Goal: Task Accomplishment & Management: Manage account settings

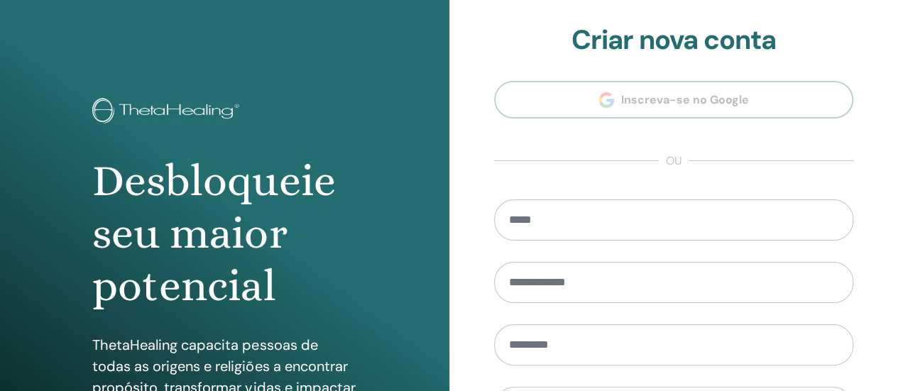
scroll to position [290, 0]
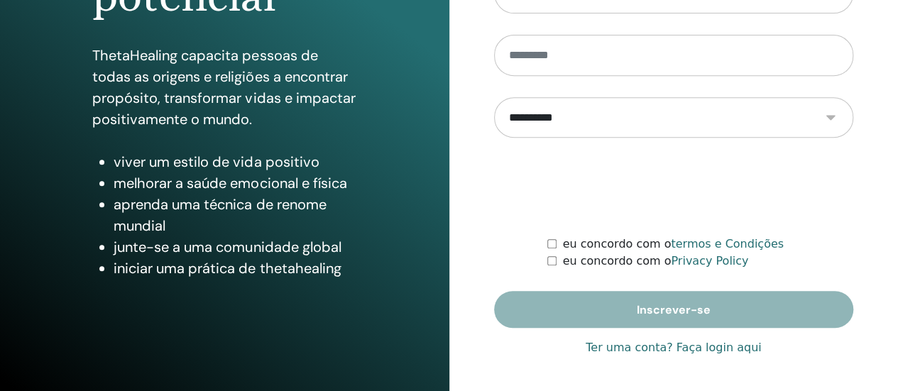
type input "**********"
click at [709, 342] on link "Ter uma conta? Faça login aqui" at bounding box center [673, 347] width 175 height 17
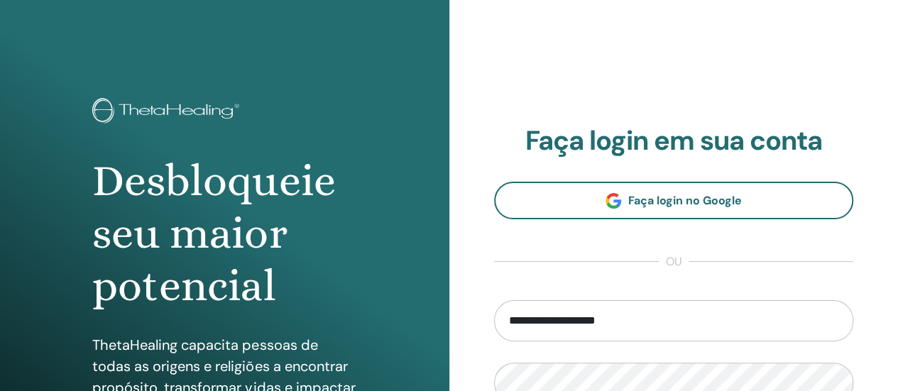
scroll to position [290, 0]
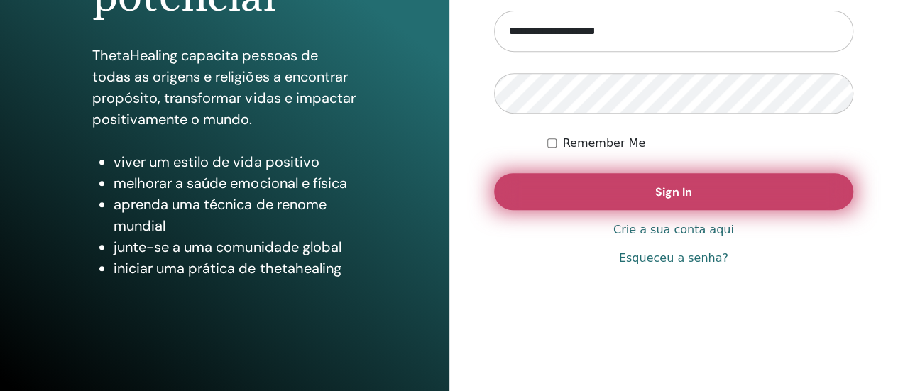
click at [665, 204] on button "Sign In" at bounding box center [674, 191] width 360 height 37
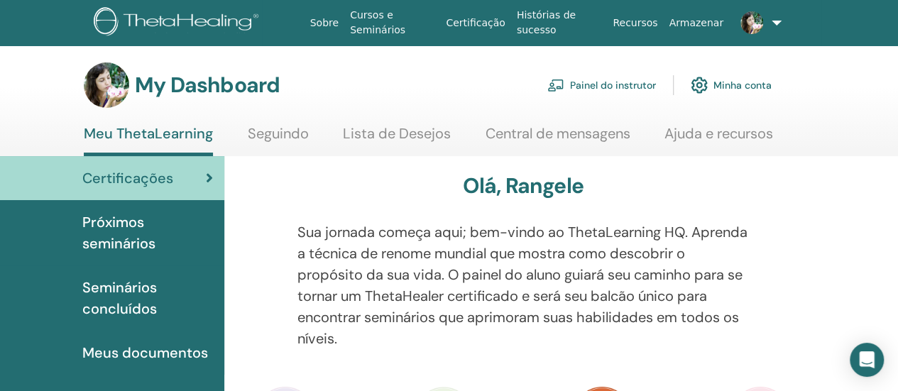
click at [624, 84] on link "Painel do instrutor" at bounding box center [601, 85] width 109 height 31
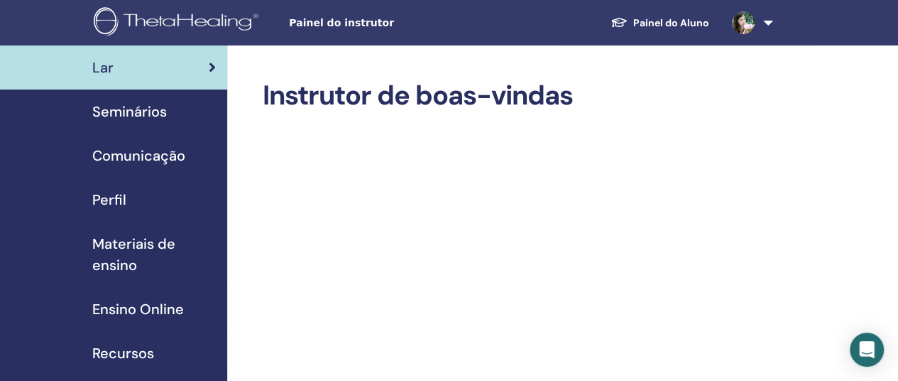
click at [148, 109] on span "Seminários" at bounding box center [129, 111] width 75 height 21
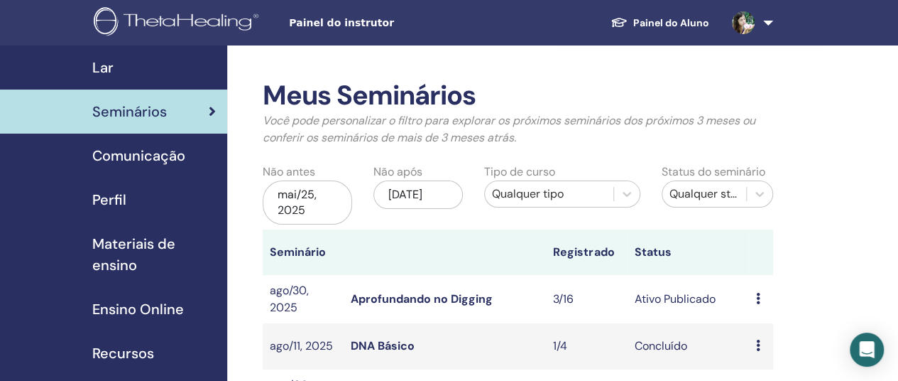
scroll to position [71, 0]
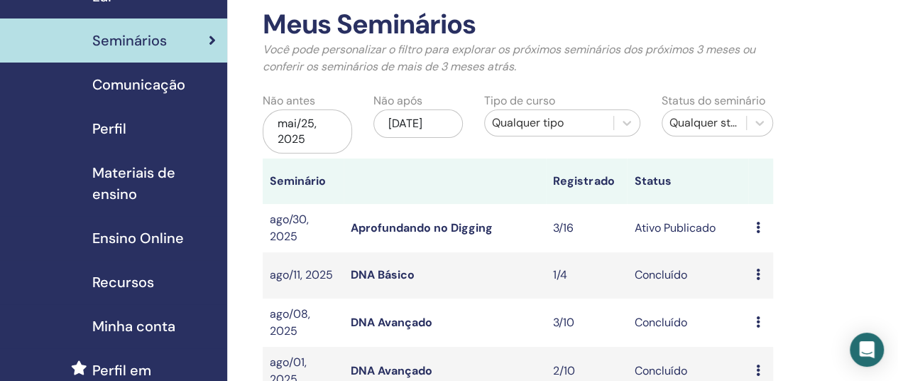
click at [755, 228] on icon at bounding box center [757, 227] width 4 height 11
click at [787, 283] on link "Participantes" at bounding box center [773, 282] width 70 height 15
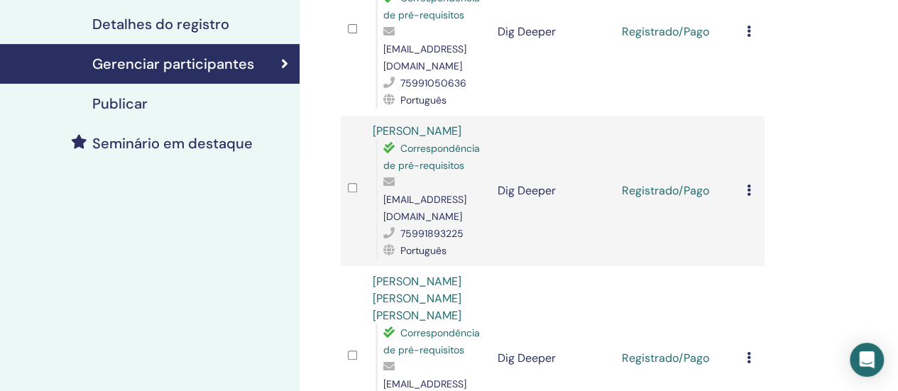
scroll to position [213, 0]
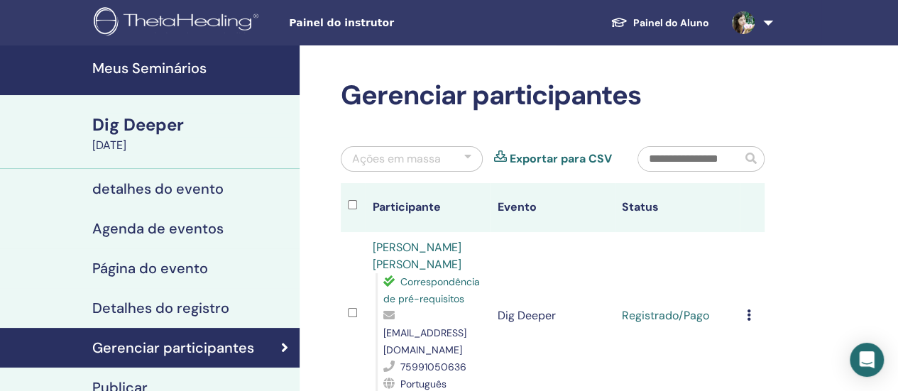
click at [151, 70] on h4 "Meus Seminários" at bounding box center [191, 68] width 199 height 17
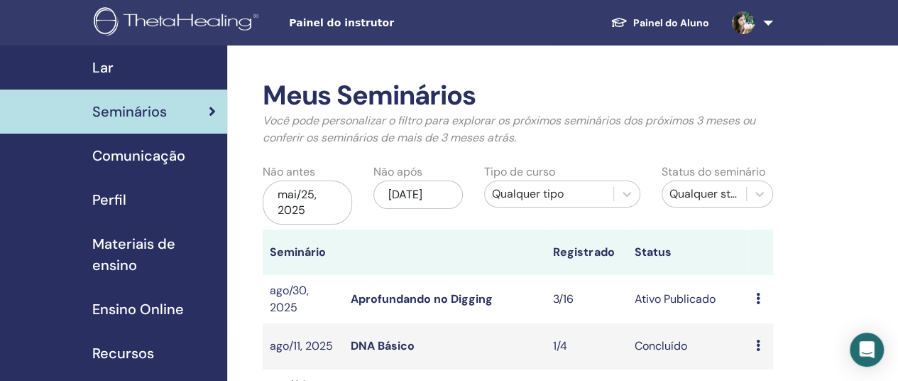
click at [685, 16] on link "Painel do Aluno" at bounding box center [659, 23] width 121 height 26
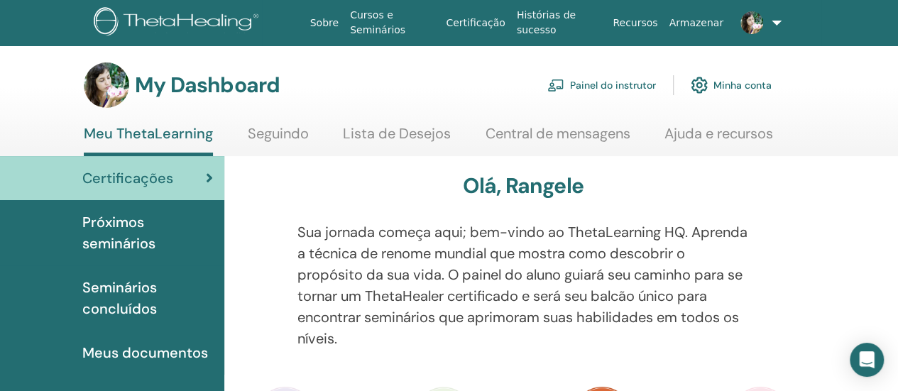
click at [618, 83] on link "Painel do instrutor" at bounding box center [601, 85] width 109 height 31
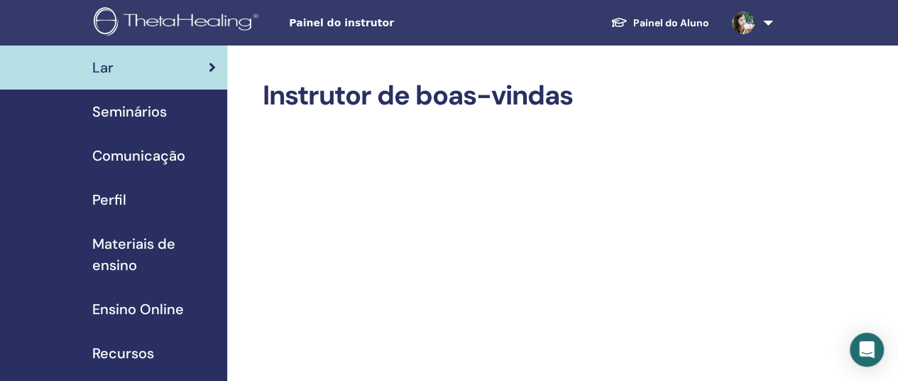
click at [140, 100] on link "Seminários" at bounding box center [113, 111] width 227 height 44
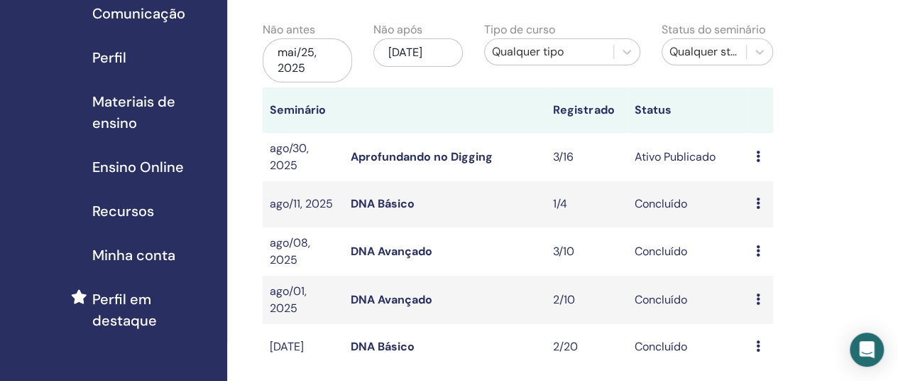
scroll to position [213, 0]
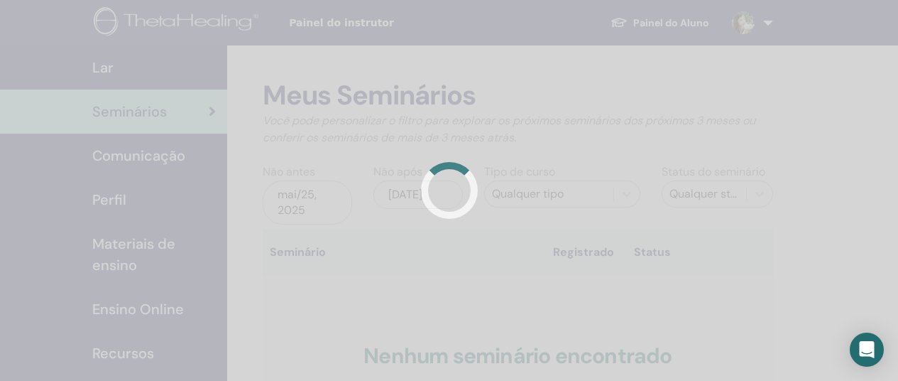
scroll to position [213, 0]
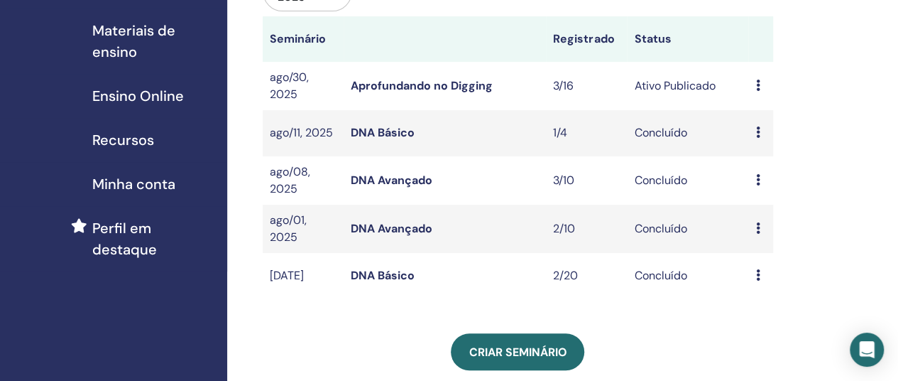
click at [456, 82] on link "Aprofundando no Digging" at bounding box center [422, 85] width 142 height 15
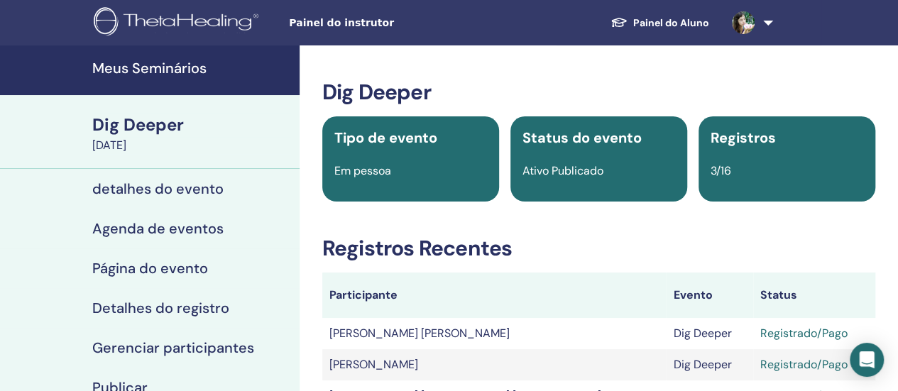
scroll to position [213, 0]
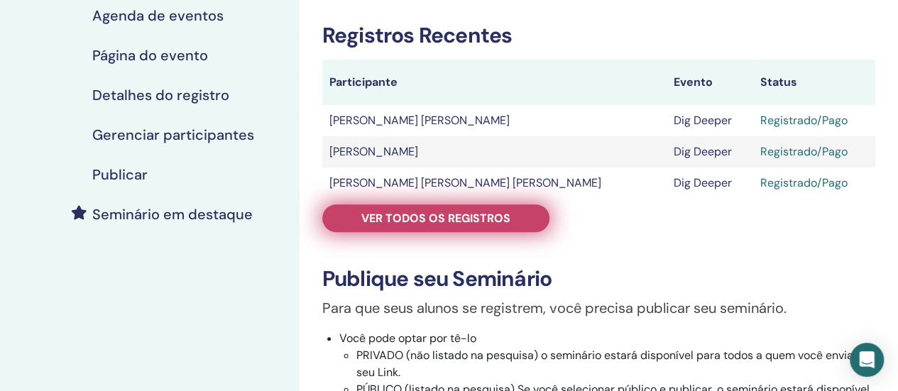
click at [402, 219] on span "Ver todos os registros" at bounding box center [435, 218] width 149 height 15
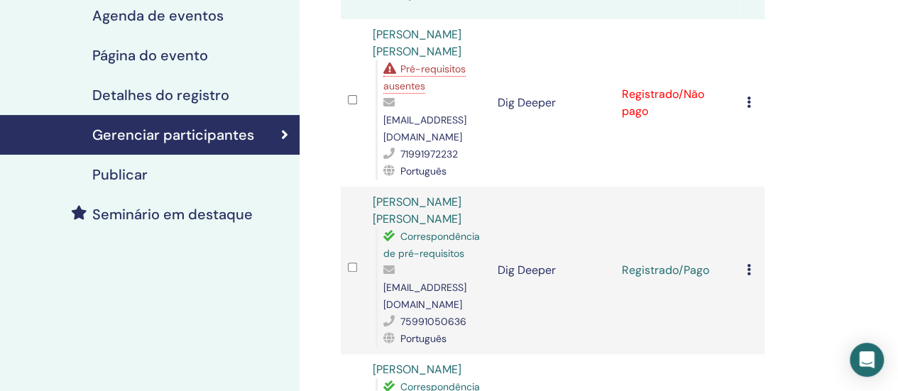
scroll to position [142, 0]
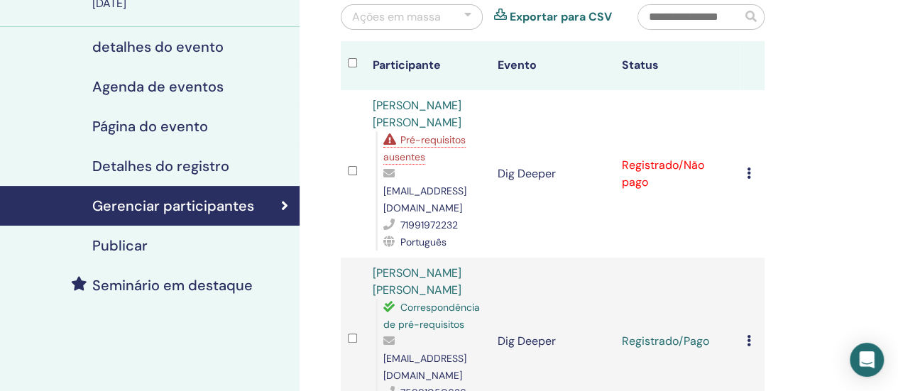
click at [410, 137] on span "Pré-requisitos ausentes" at bounding box center [424, 148] width 82 height 30
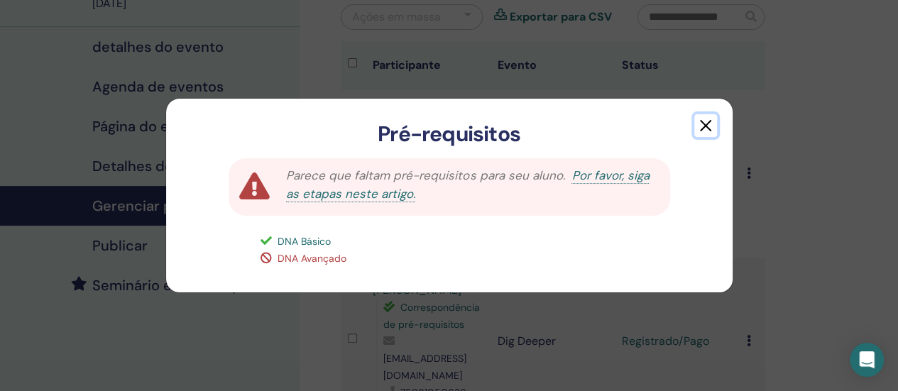
click at [706, 124] on button "button" at bounding box center [705, 125] width 23 height 23
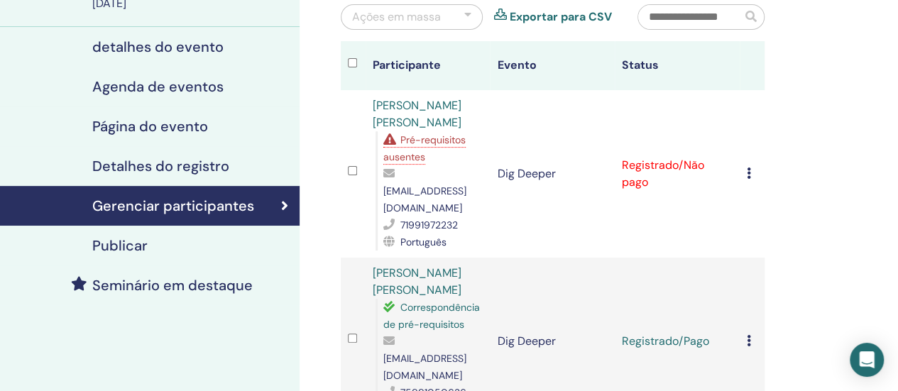
scroll to position [0, 0]
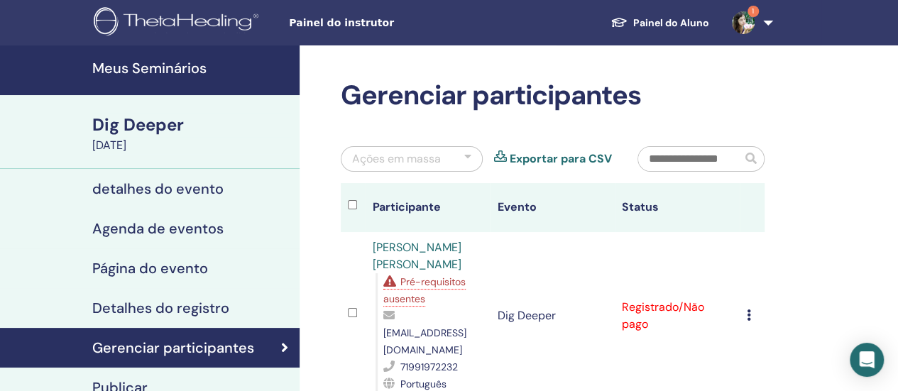
click at [169, 70] on h4 "Meus Seminários" at bounding box center [191, 68] width 199 height 17
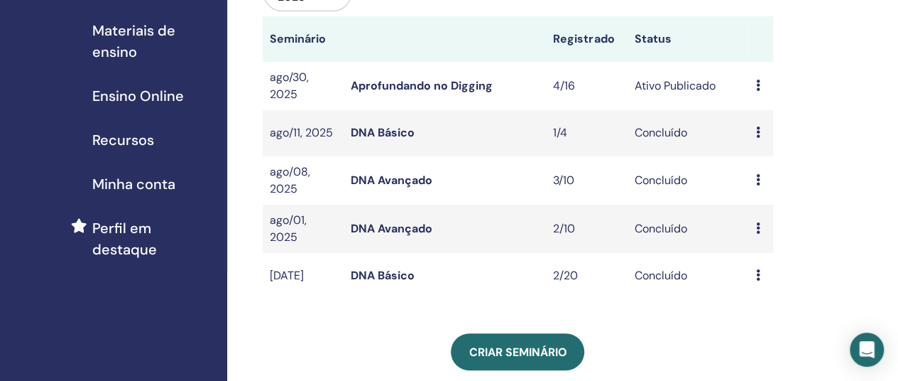
scroll to position [142, 0]
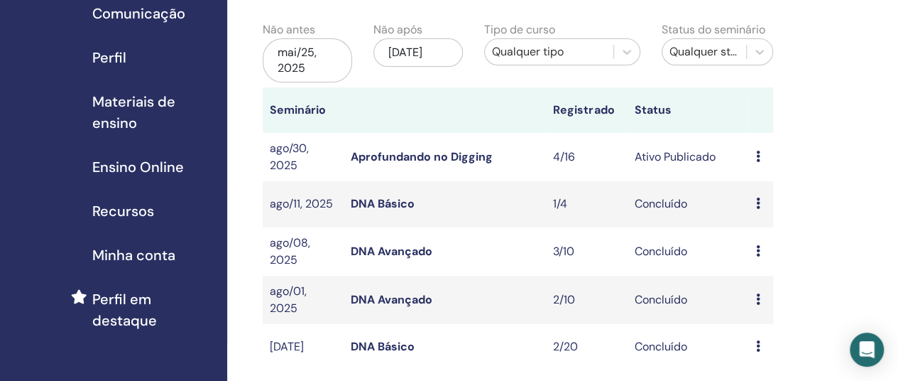
click at [440, 158] on link "Aprofundando no Digging" at bounding box center [422, 156] width 142 height 15
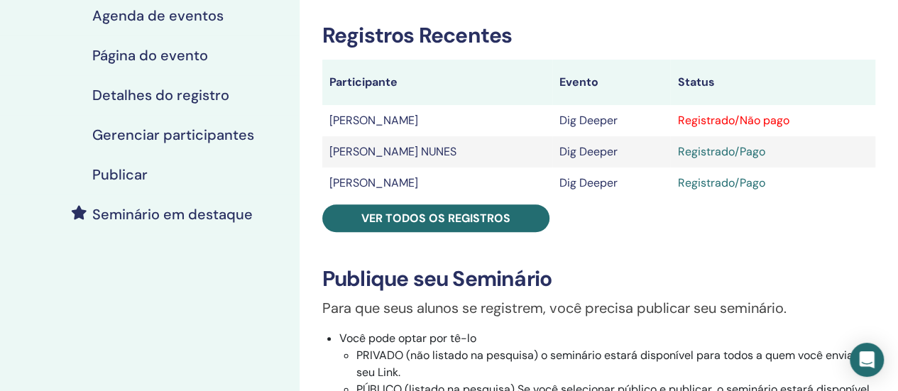
scroll to position [284, 0]
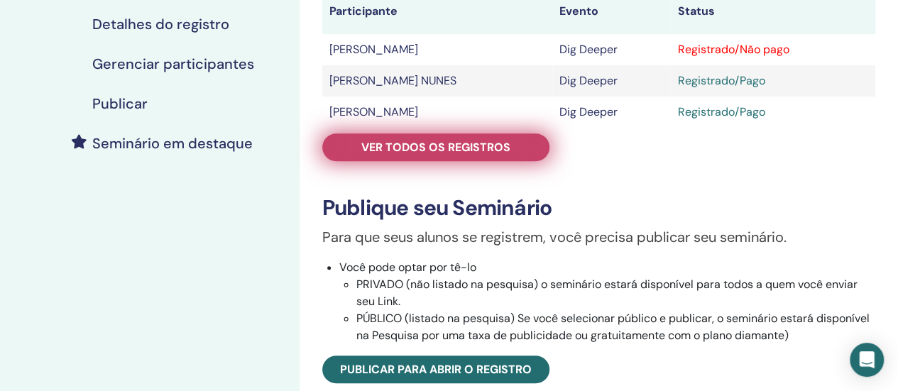
click at [445, 149] on span "Ver todos os registros" at bounding box center [435, 147] width 149 height 15
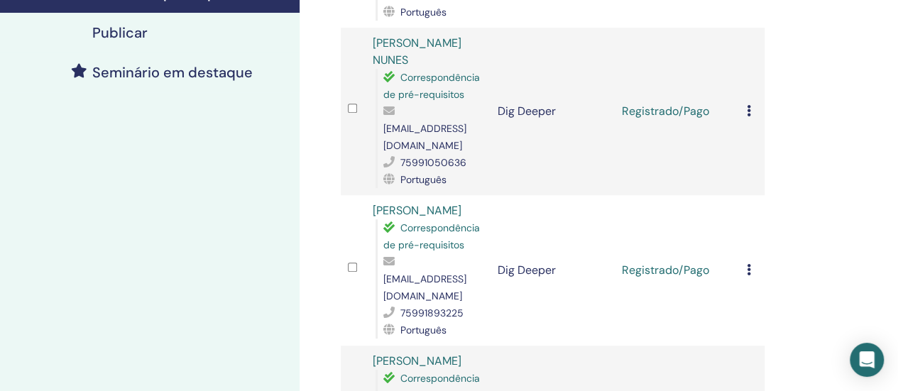
scroll to position [213, 0]
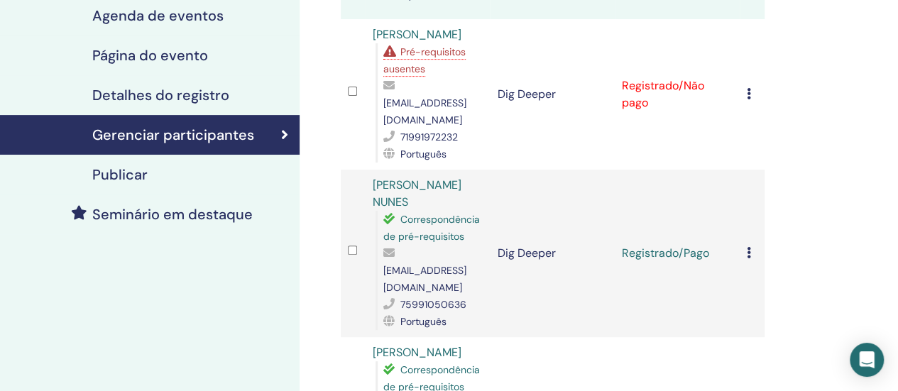
click at [290, 279] on div "Meus Seminários Dig Deeper August 30, 2025 detalhes do evento Agenda de eventos…" at bounding box center [150, 362] width 300 height 1061
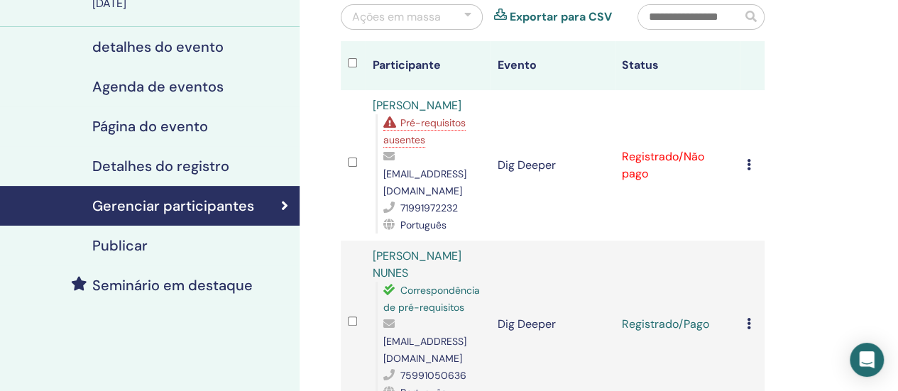
scroll to position [0, 0]
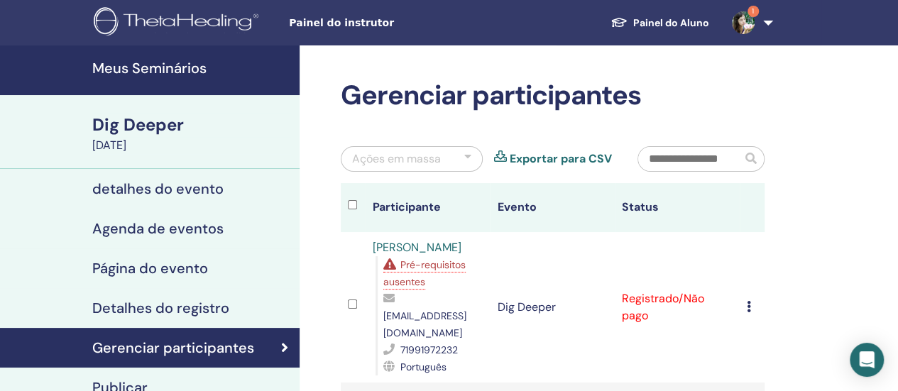
click at [223, 341] on h4 "Gerenciar participantes" at bounding box center [173, 347] width 162 height 17
click at [284, 343] on icon at bounding box center [284, 348] width 7 height 14
click at [165, 68] on h4 "Meus Seminários" at bounding box center [191, 68] width 199 height 17
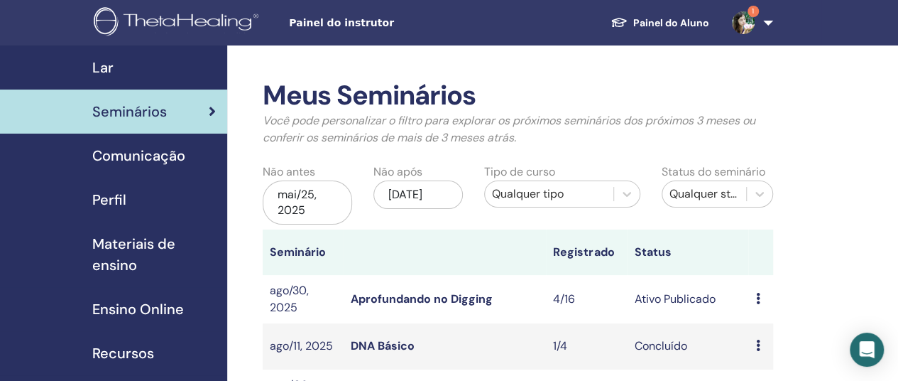
scroll to position [355, 0]
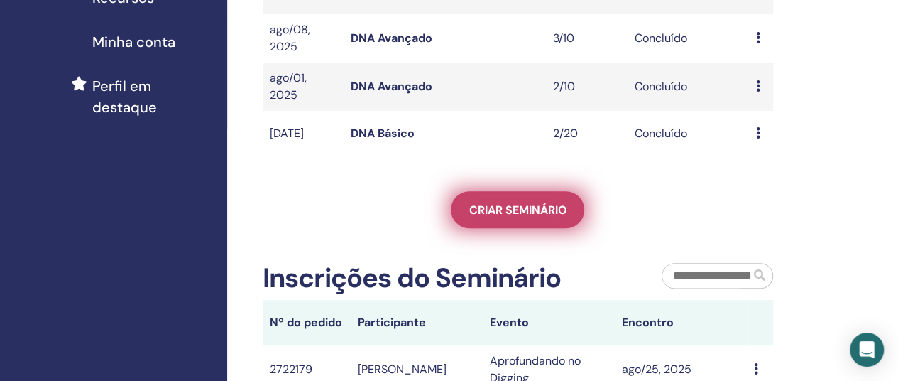
click at [506, 212] on span "Criar seminário" at bounding box center [518, 209] width 98 height 15
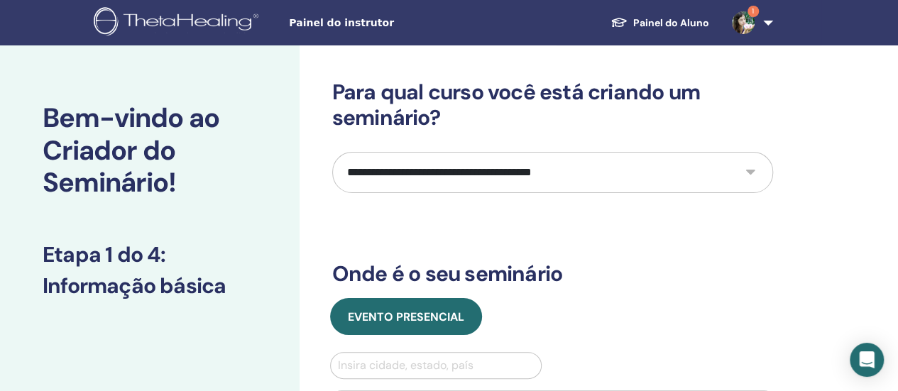
click at [506, 152] on select "**********" at bounding box center [552, 172] width 441 height 41
select select "*"
click at [332, 152] on select "**********" at bounding box center [552, 172] width 441 height 41
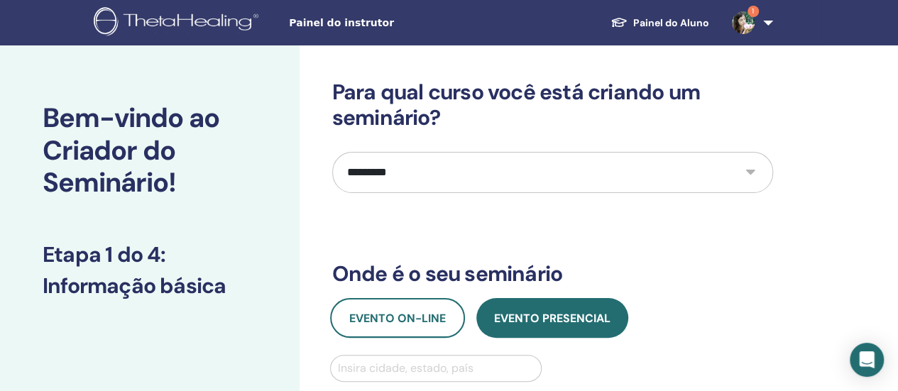
scroll to position [213, 0]
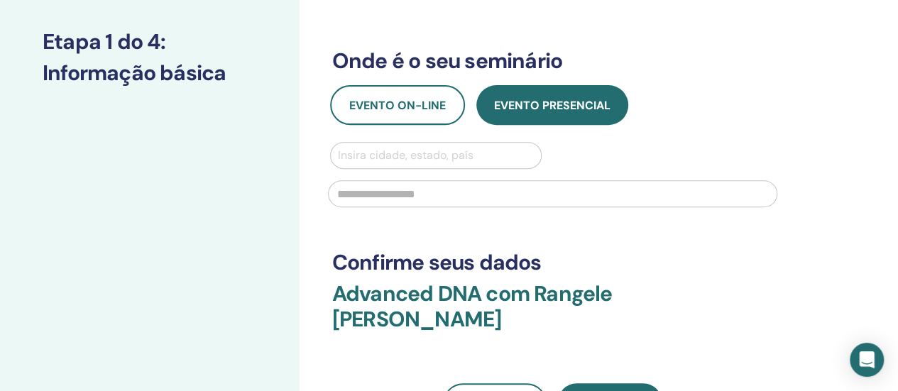
click at [422, 155] on div at bounding box center [436, 156] width 197 height 20
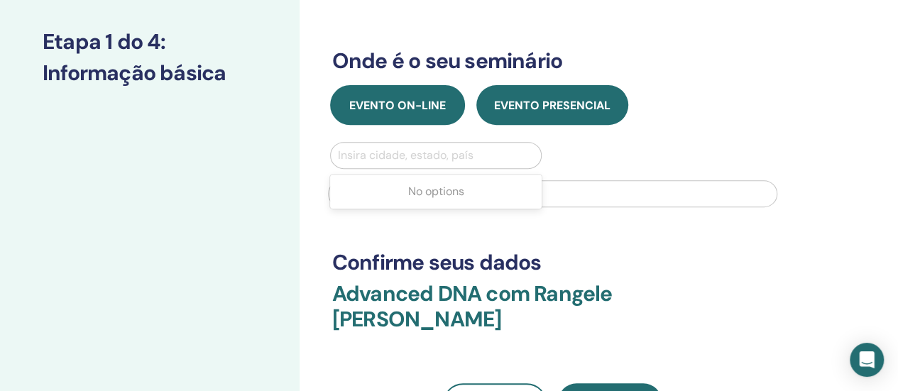
click at [419, 107] on span "Evento on-line" at bounding box center [397, 105] width 97 height 15
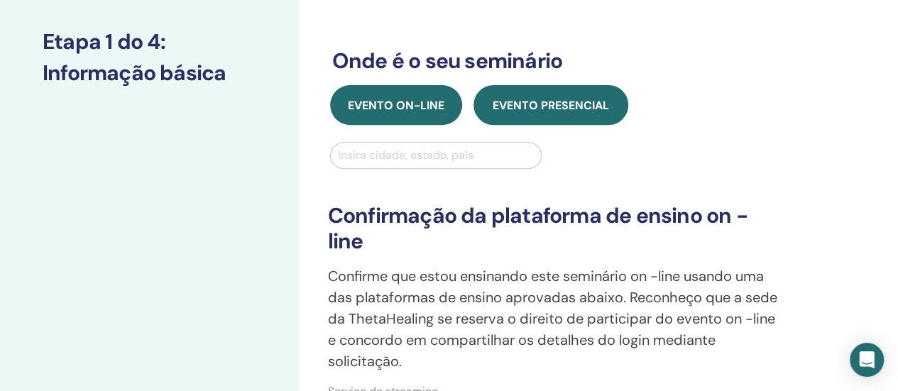
click at [514, 103] on span "Evento presencial" at bounding box center [551, 105] width 116 height 15
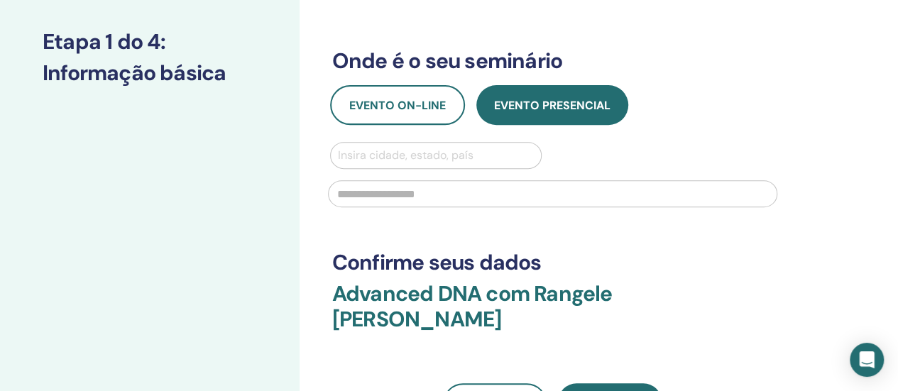
click at [415, 154] on div at bounding box center [436, 156] width 197 height 20
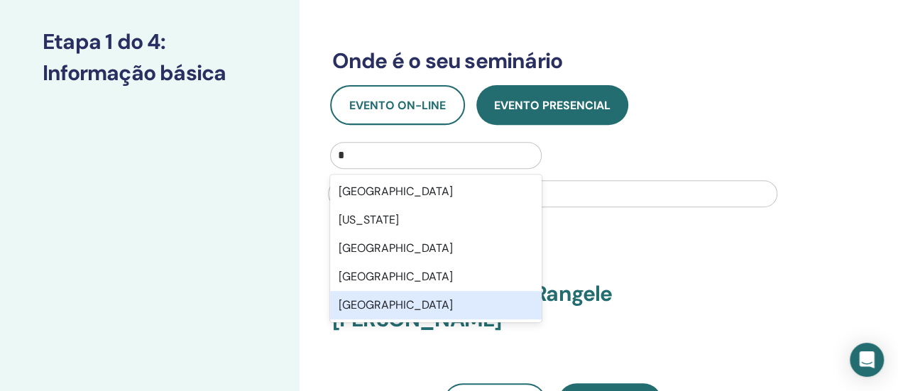
type input "*"
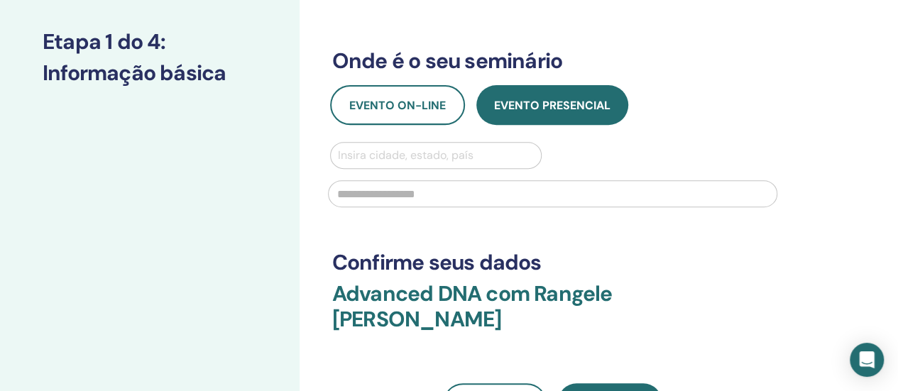
click at [402, 157] on div at bounding box center [436, 156] width 197 height 20
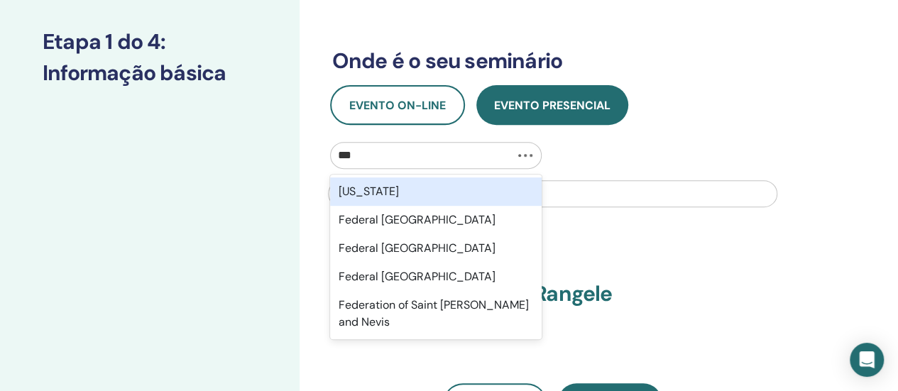
type input "****"
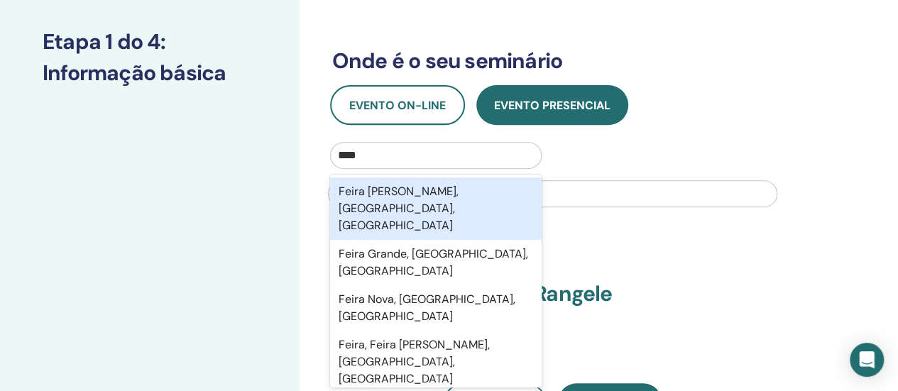
click at [421, 187] on div "Feira de Santana, Bahia, BRA" at bounding box center [436, 208] width 212 height 62
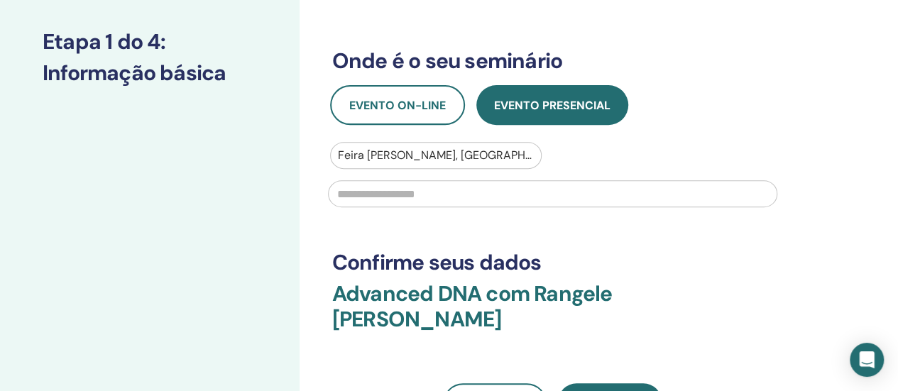
click at [420, 199] on input "text" at bounding box center [552, 193] width 449 height 27
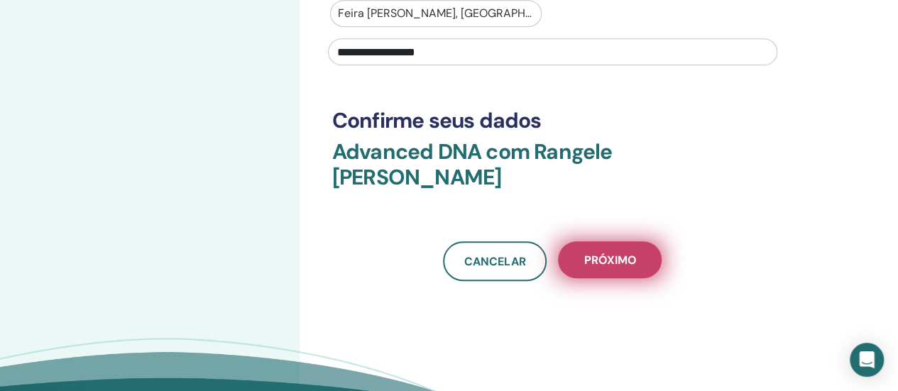
type input "**********"
click at [598, 241] on button "Próximo" at bounding box center [610, 259] width 104 height 37
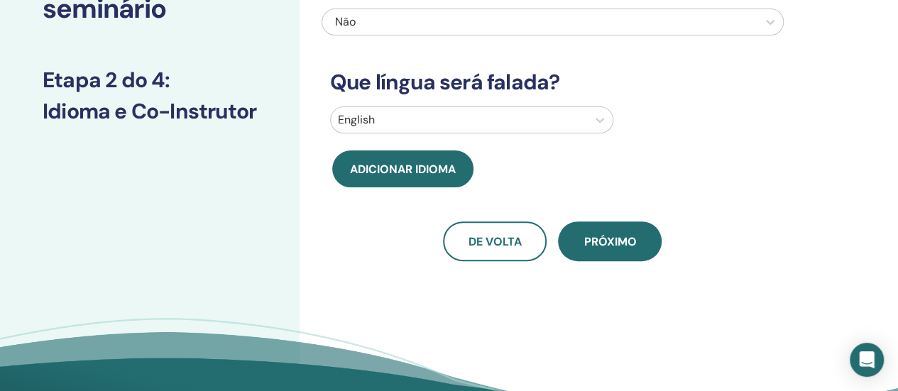
scroll to position [0, 0]
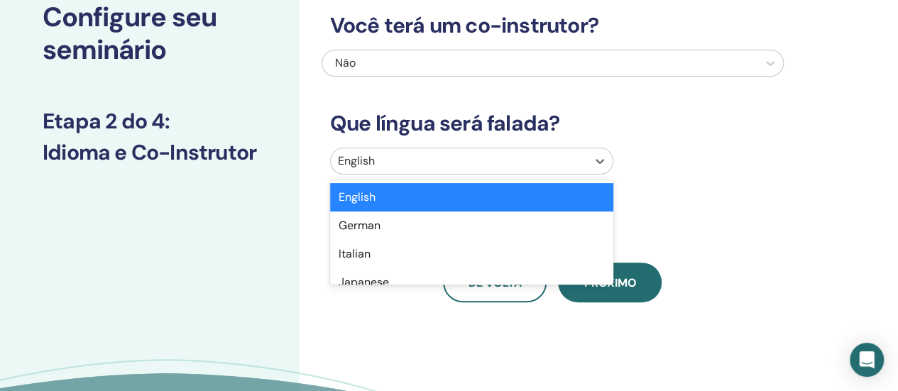
click at [439, 175] on div "option English selected, 1 of 47. 47 results available. Use Up and Down to choo…" at bounding box center [471, 161] width 283 height 27
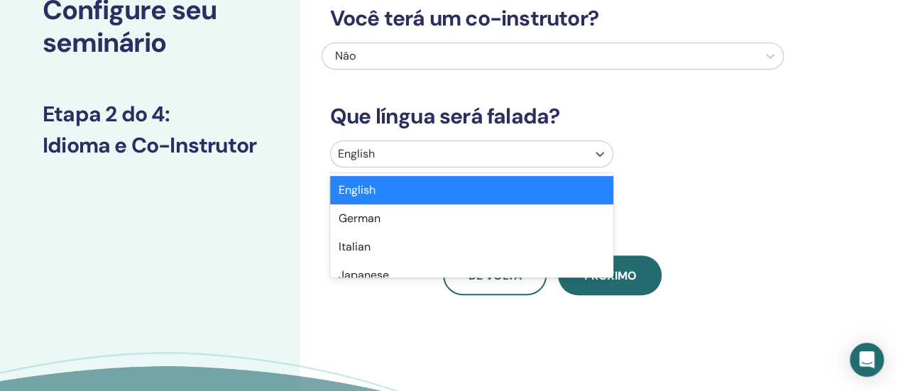
scroll to position [109, 0]
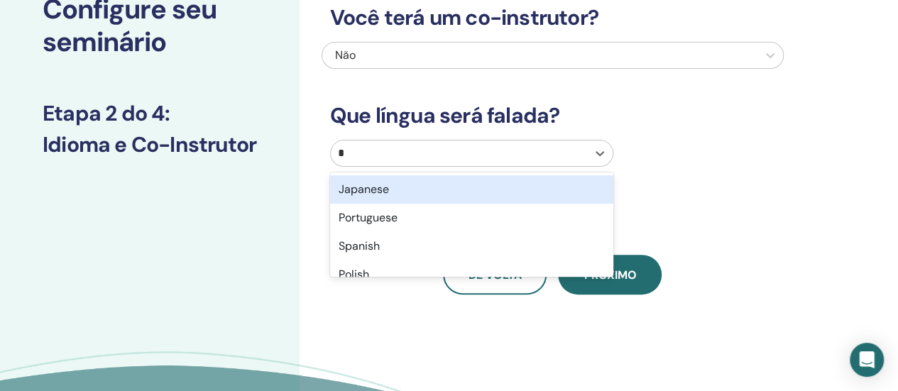
type input "**"
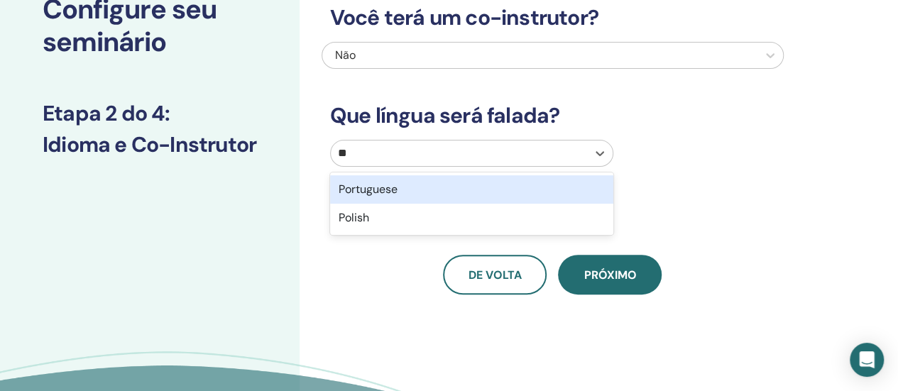
click at [439, 187] on div "Portuguese" at bounding box center [471, 189] width 283 height 28
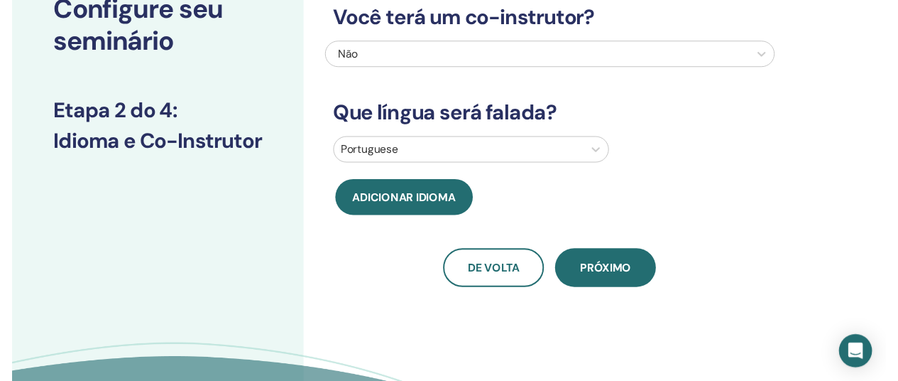
scroll to position [251, 0]
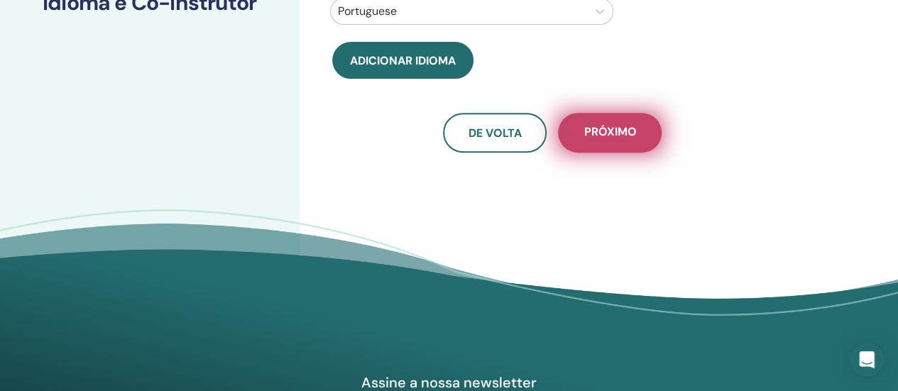
click at [605, 133] on span "Próximo" at bounding box center [610, 133] width 53 height 18
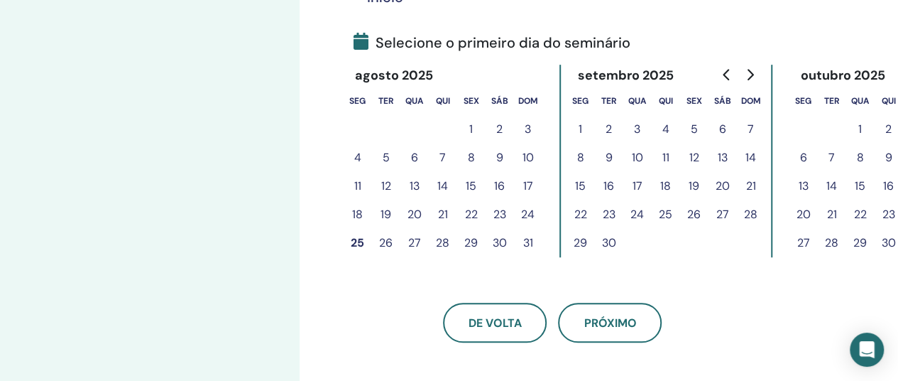
scroll to position [393, 0]
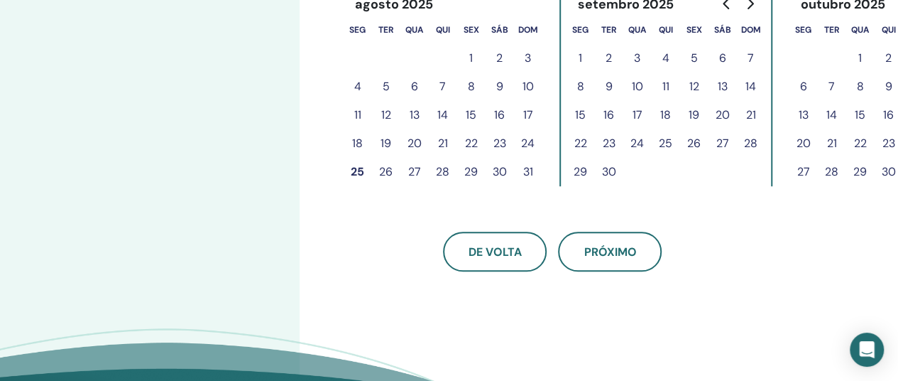
click at [417, 171] on button "27" at bounding box center [414, 172] width 28 height 28
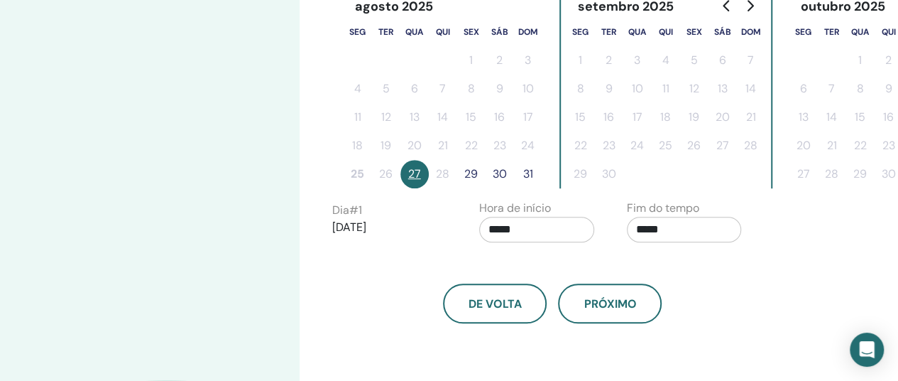
click at [473, 177] on button "29" at bounding box center [471, 174] width 28 height 28
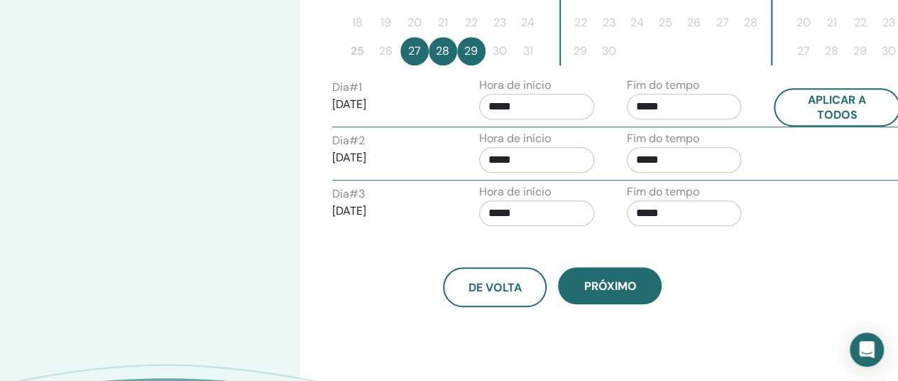
scroll to position [677, 0]
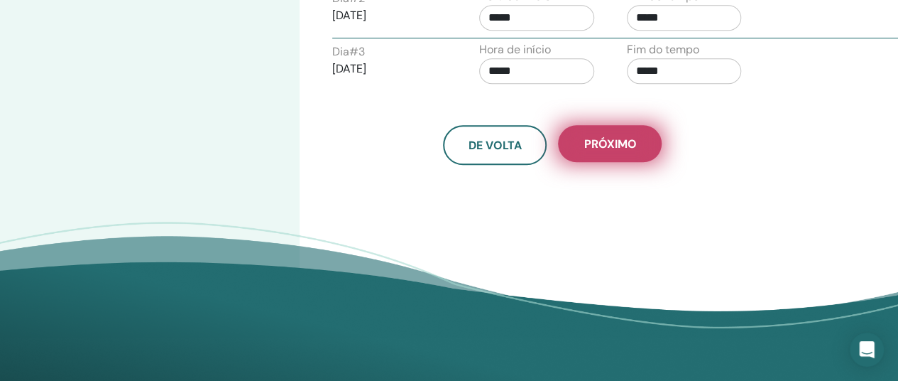
click at [605, 140] on span "Próximo" at bounding box center [610, 143] width 53 height 15
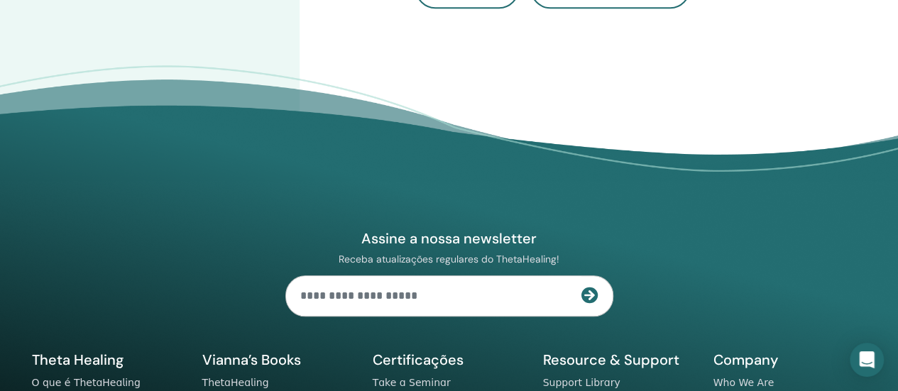
scroll to position [496, 0]
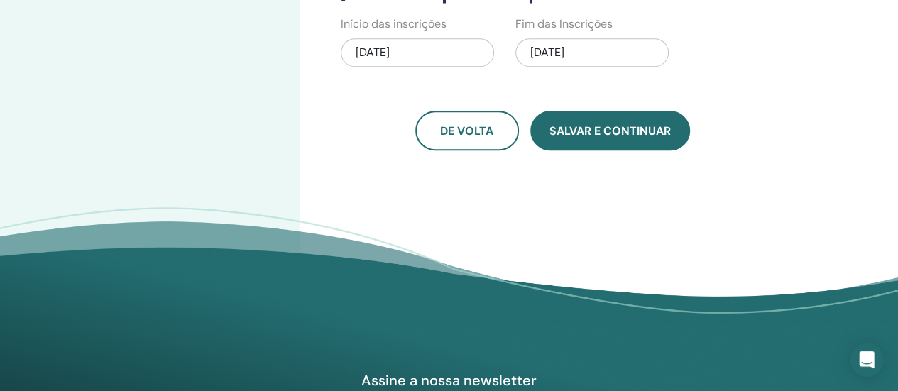
click at [607, 143] on button "Salvar e continuar" at bounding box center [610, 131] width 160 height 40
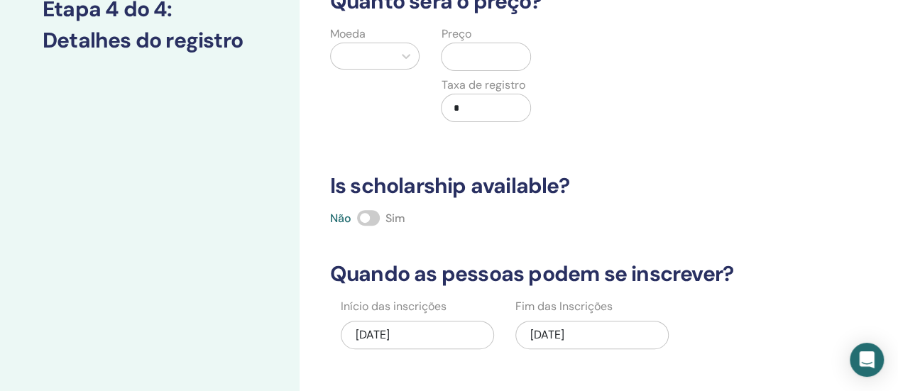
scroll to position [0, 0]
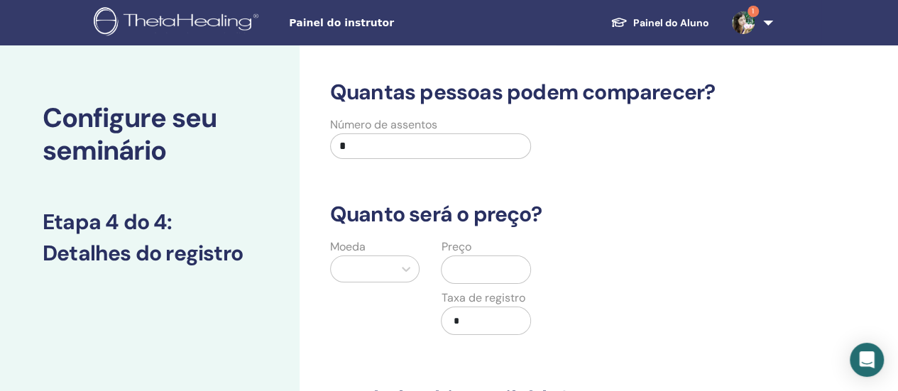
click at [422, 152] on input "*" at bounding box center [431, 146] width 202 height 26
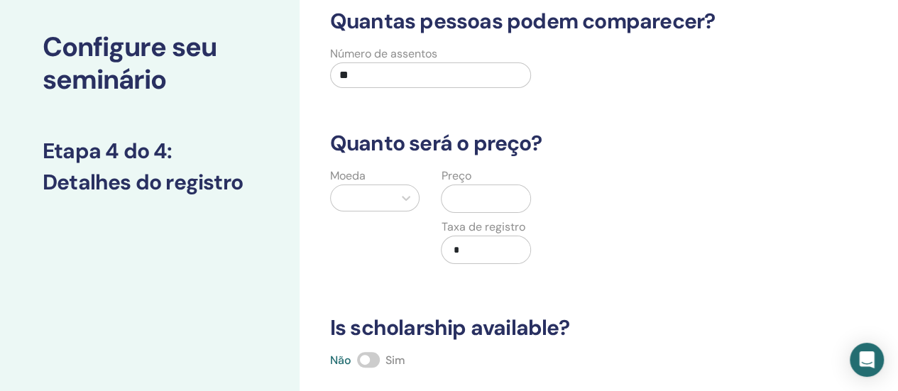
type input "**"
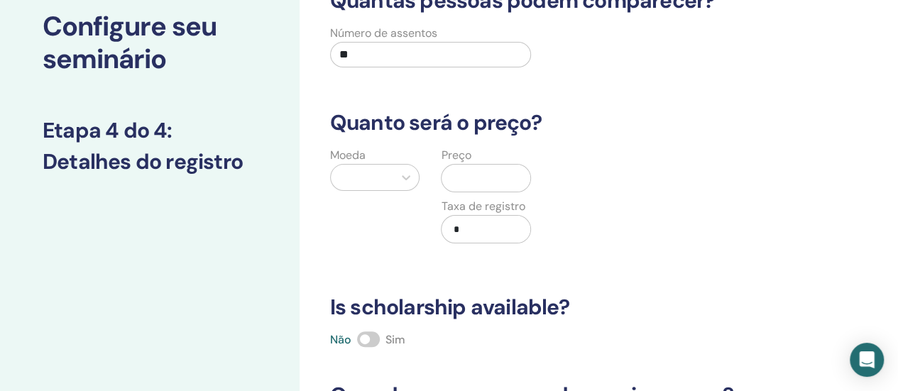
click at [379, 191] on div at bounding box center [375, 177] width 90 height 27
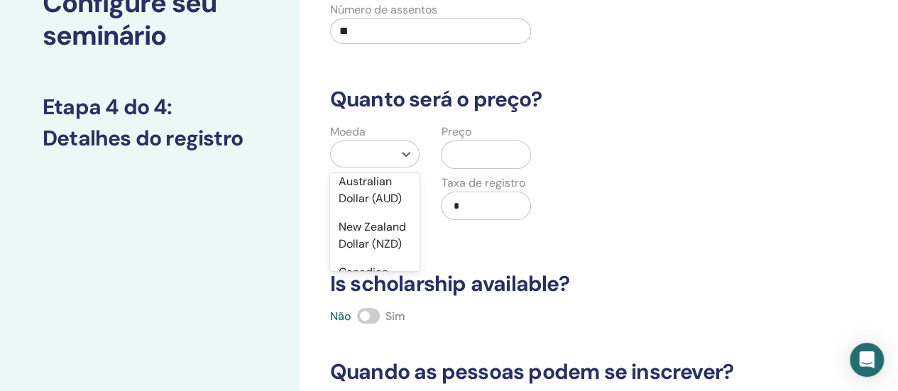
scroll to position [284, 0]
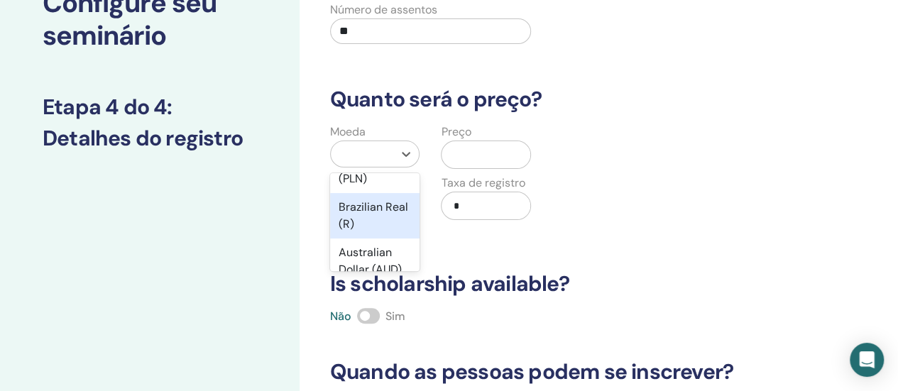
click at [365, 225] on div "Brazilian Real (R)" at bounding box center [375, 215] width 90 height 45
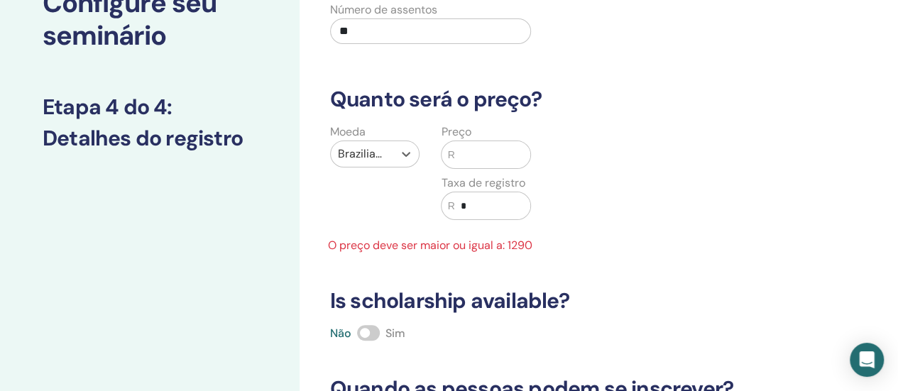
click at [463, 163] on input "text" at bounding box center [493, 154] width 76 height 27
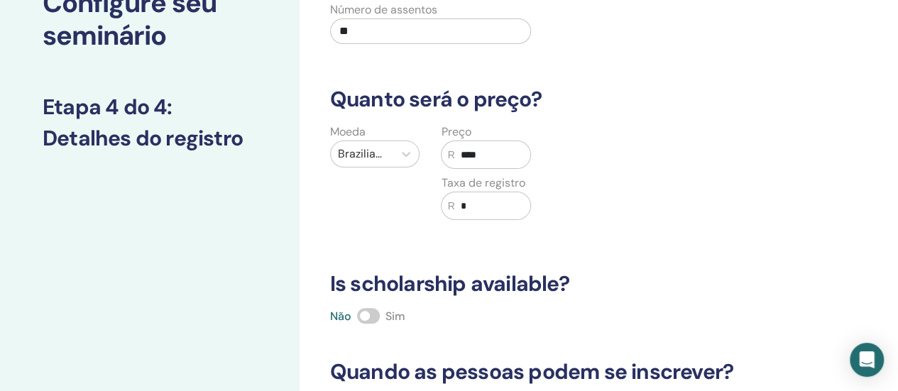
type input "****"
click at [464, 209] on input "*" at bounding box center [493, 205] width 76 height 27
type input "****"
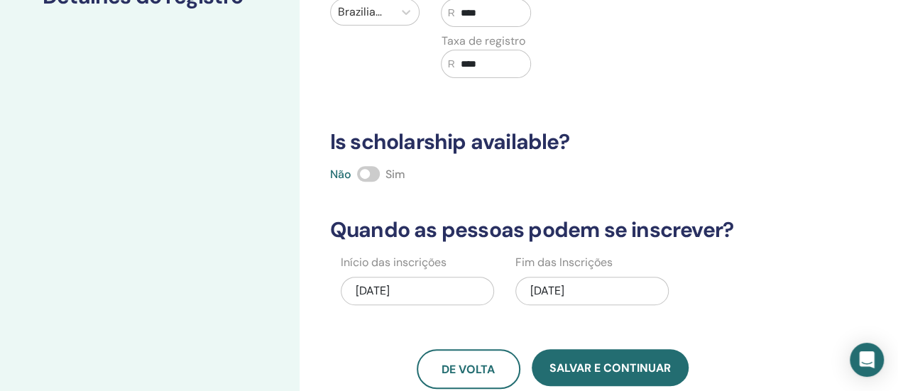
scroll to position [470, 0]
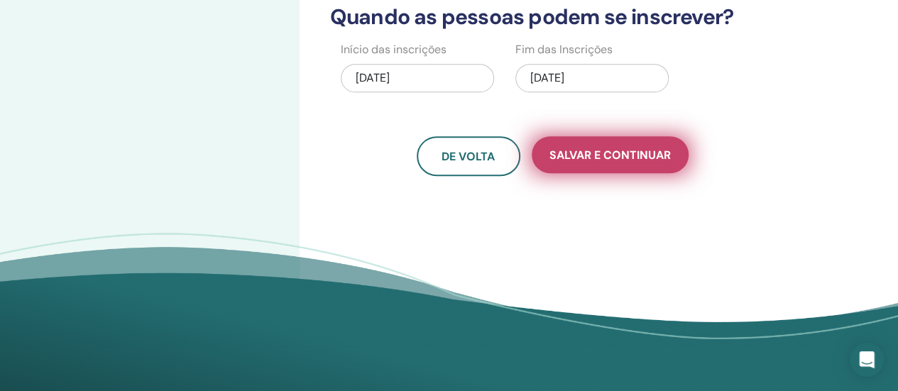
click at [621, 153] on span "Salvar e continuar" at bounding box center [610, 155] width 121 height 15
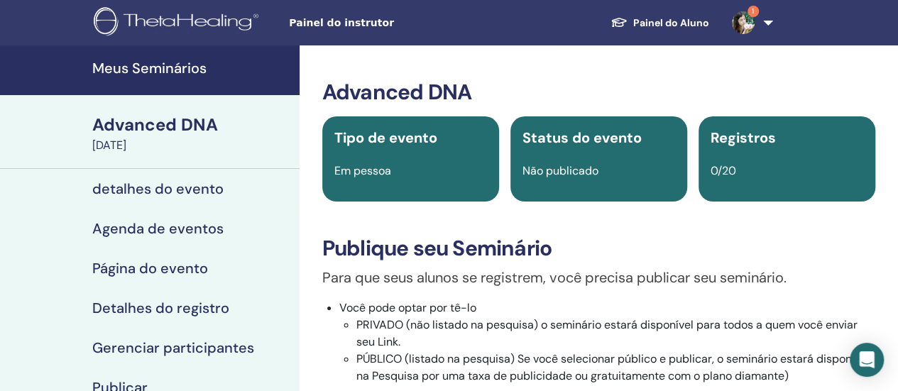
scroll to position [213, 0]
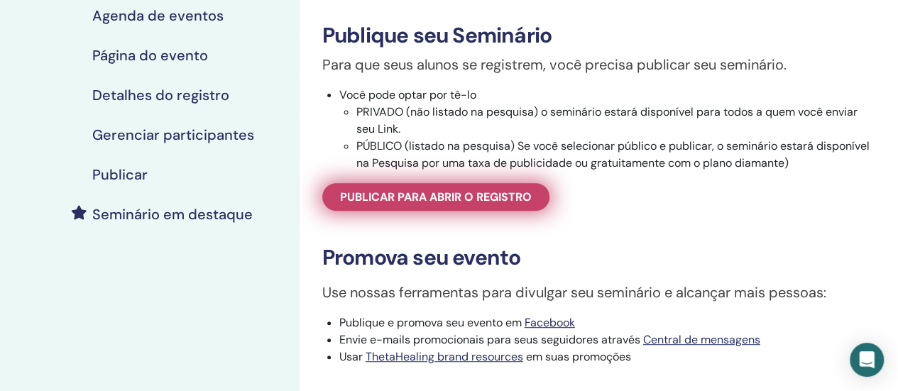
click at [491, 197] on span "Publicar para abrir o registro" at bounding box center [436, 197] width 192 height 15
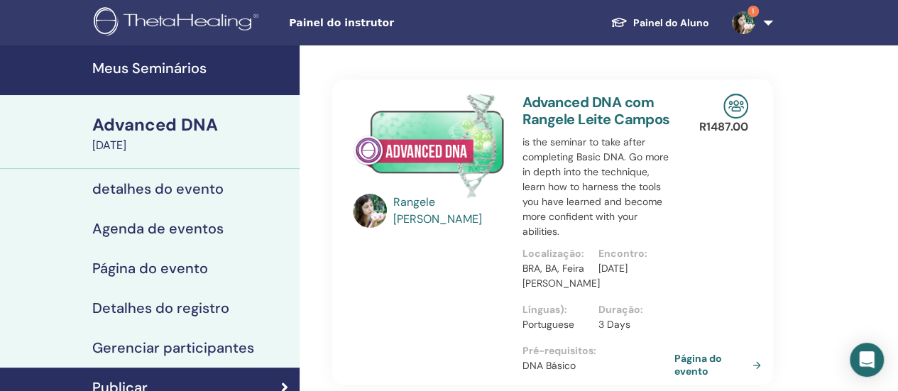
scroll to position [213, 0]
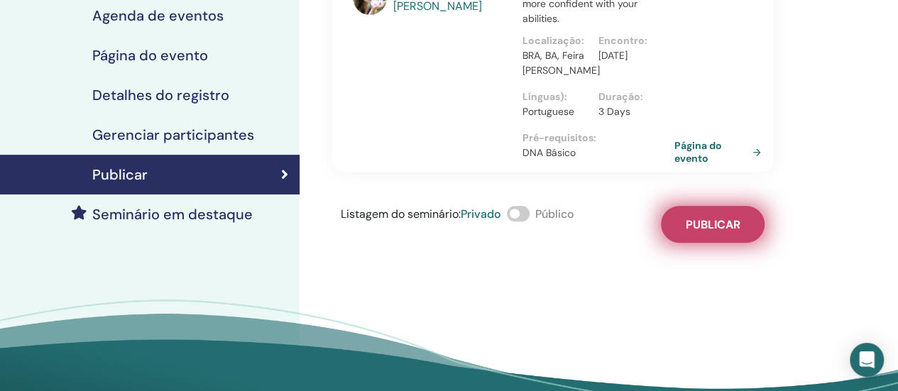
click at [739, 220] on span "Publicar" at bounding box center [712, 224] width 55 height 15
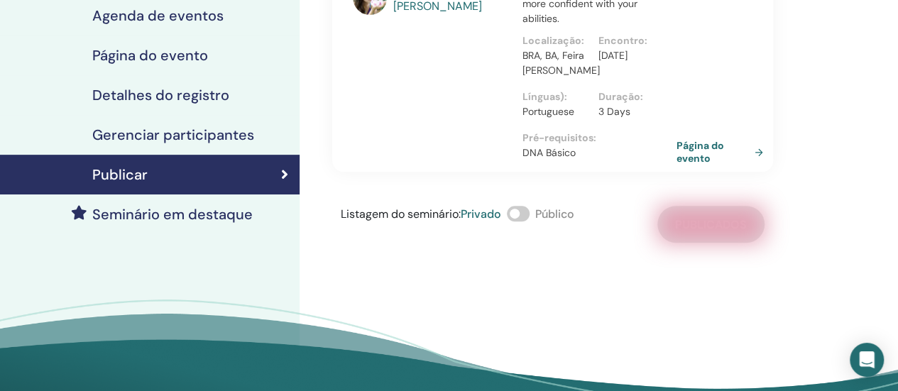
click at [691, 139] on link "Página do evento" at bounding box center [723, 152] width 92 height 26
click at [687, 153] on link "Página do evento" at bounding box center [723, 152] width 92 height 26
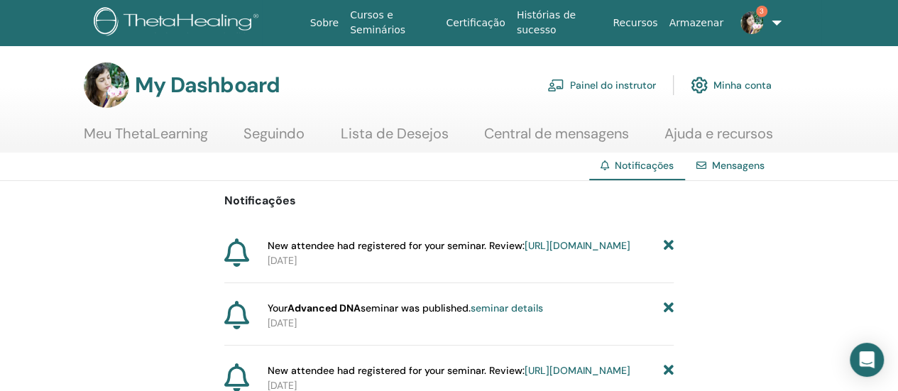
click at [550, 252] on link "[URL][DOMAIN_NAME]" at bounding box center [578, 245] width 106 height 13
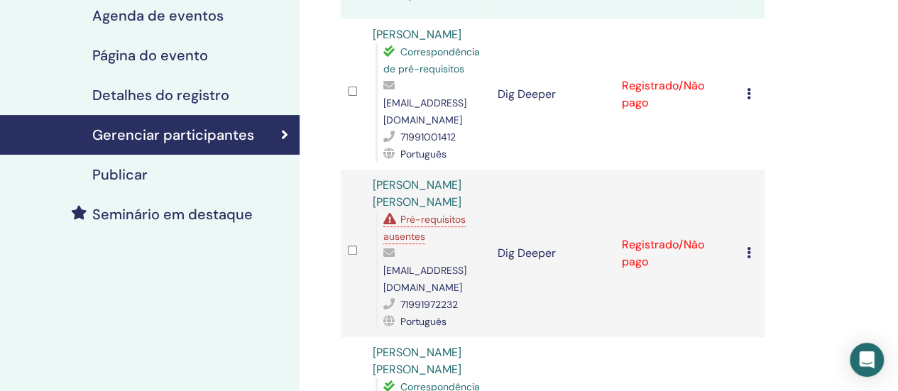
scroll to position [142, 0]
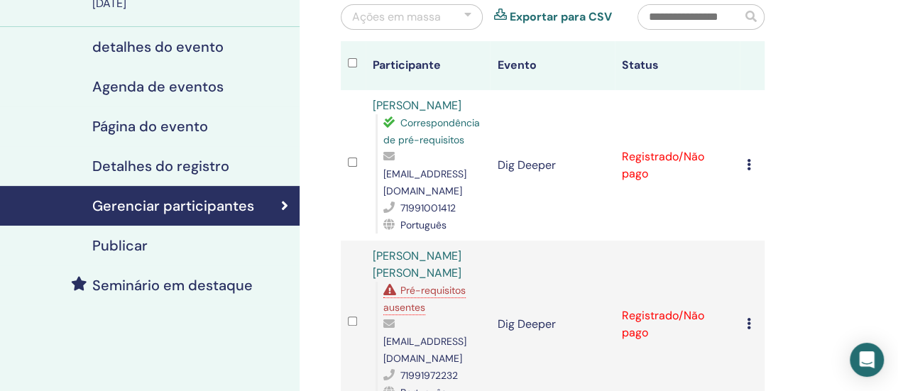
click at [748, 159] on icon at bounding box center [749, 164] width 4 height 11
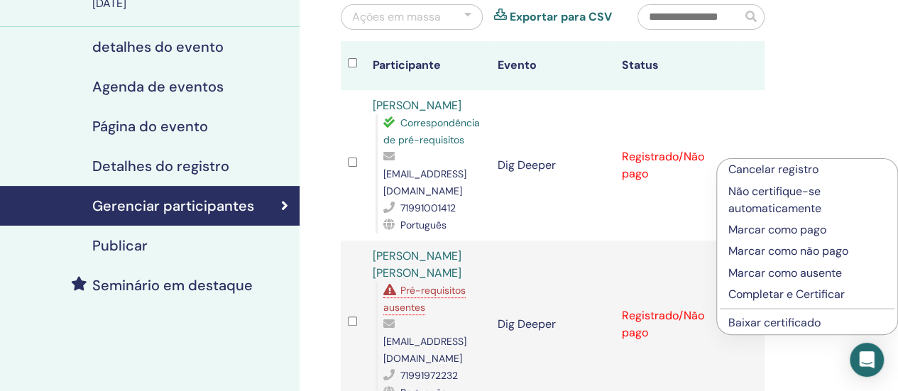
click at [758, 230] on p "Marcar como pago" at bounding box center [807, 230] width 158 height 17
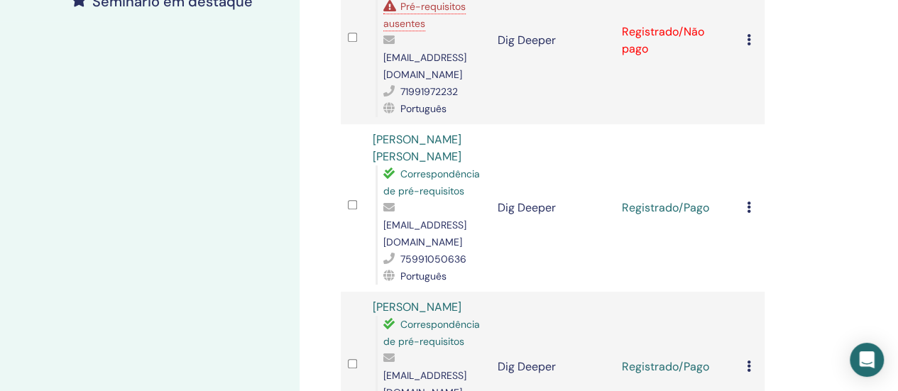
scroll to position [71, 0]
